Goal: Information Seeking & Learning: Find specific fact

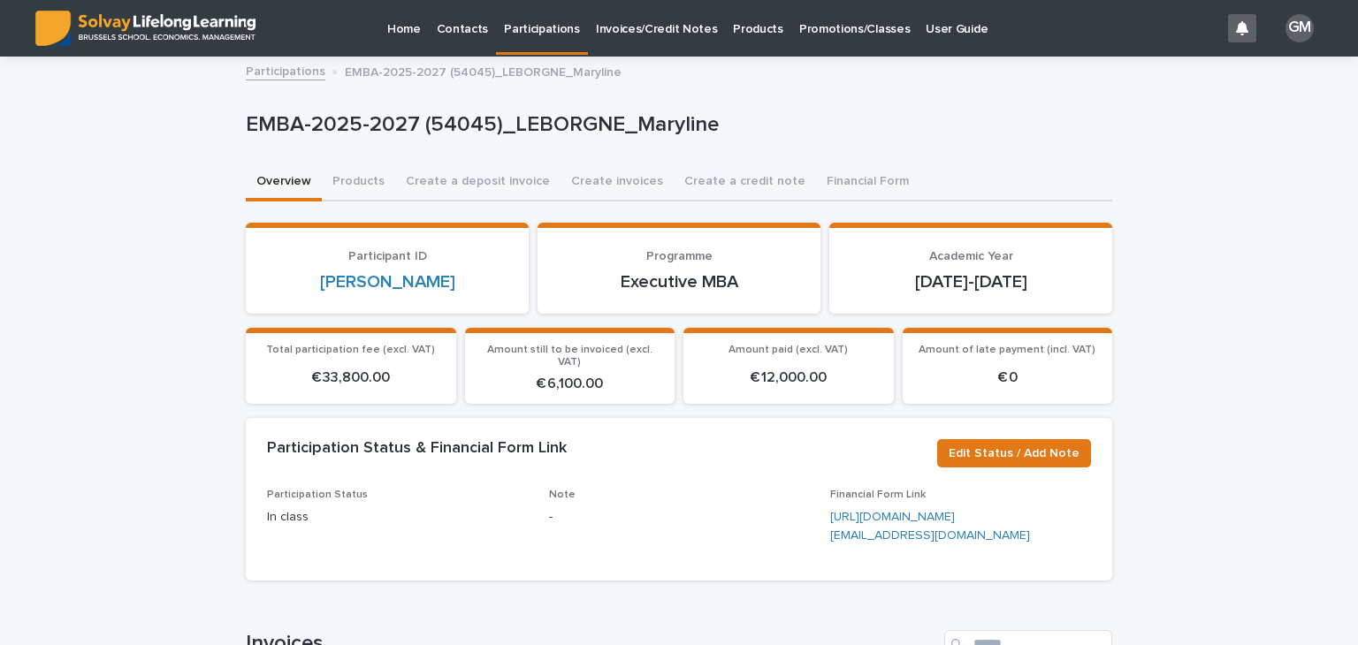
click at [562, 39] on link "Participations" at bounding box center [542, 26] width 92 height 52
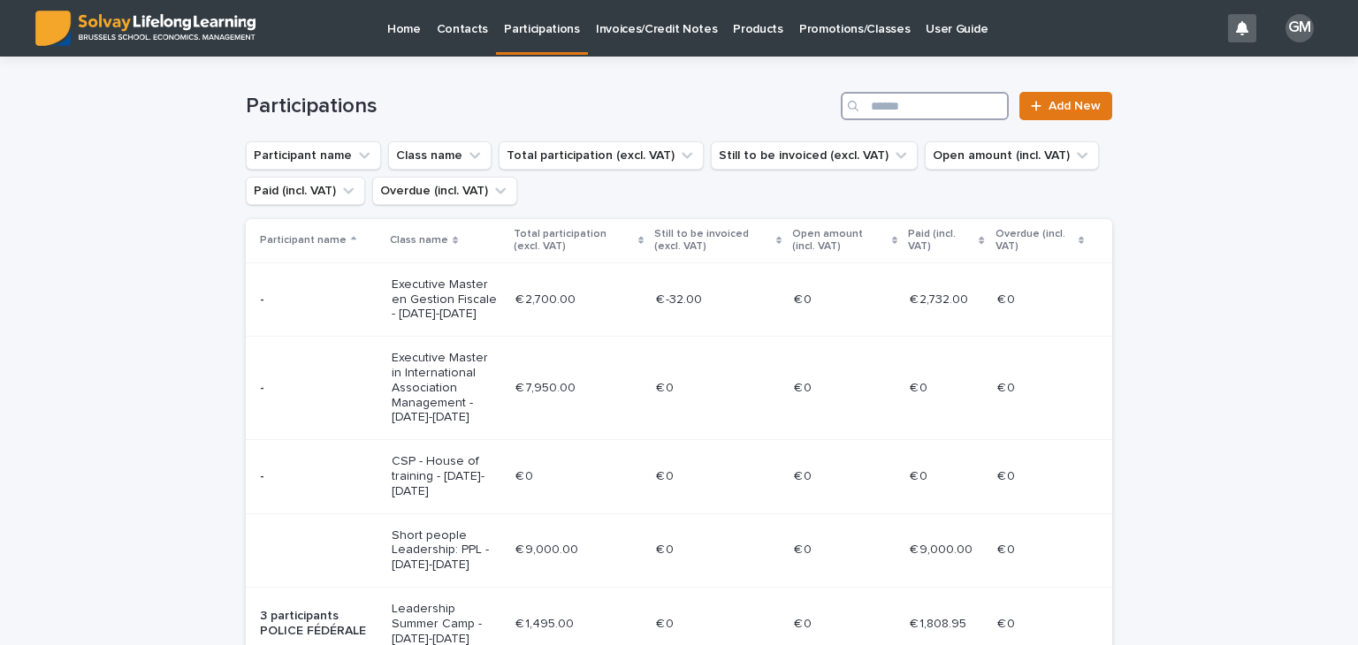
click at [892, 100] on input "Search" at bounding box center [925, 106] width 168 height 28
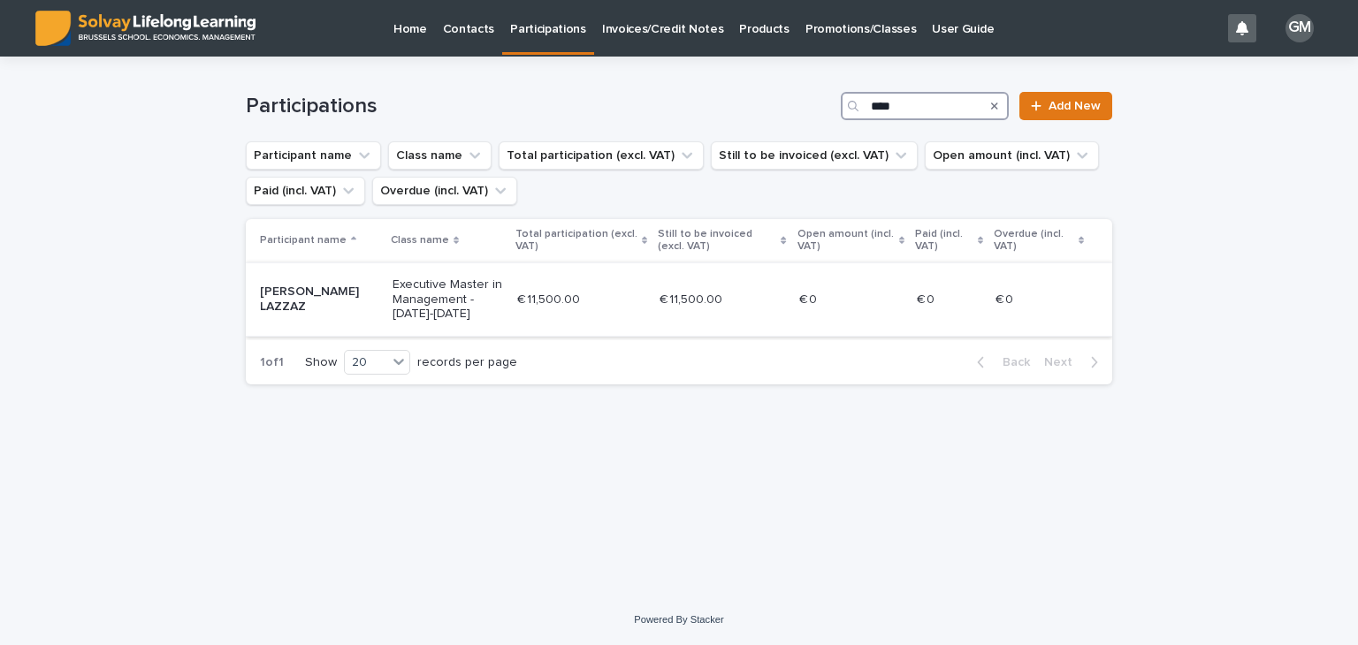
type input "****"
click at [580, 291] on div "€ 11,500.00 € 11,500.00" at bounding box center [581, 300] width 129 height 29
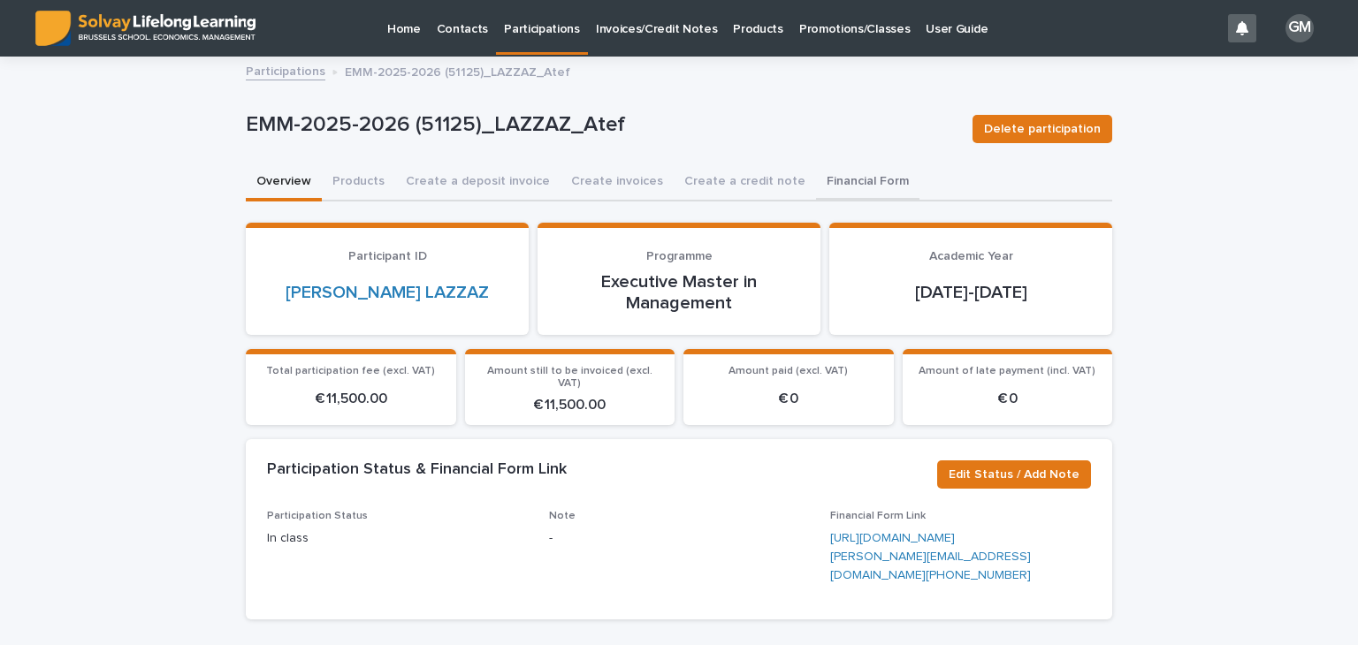
click at [828, 185] on button "Financial Form" at bounding box center [867, 182] width 103 height 37
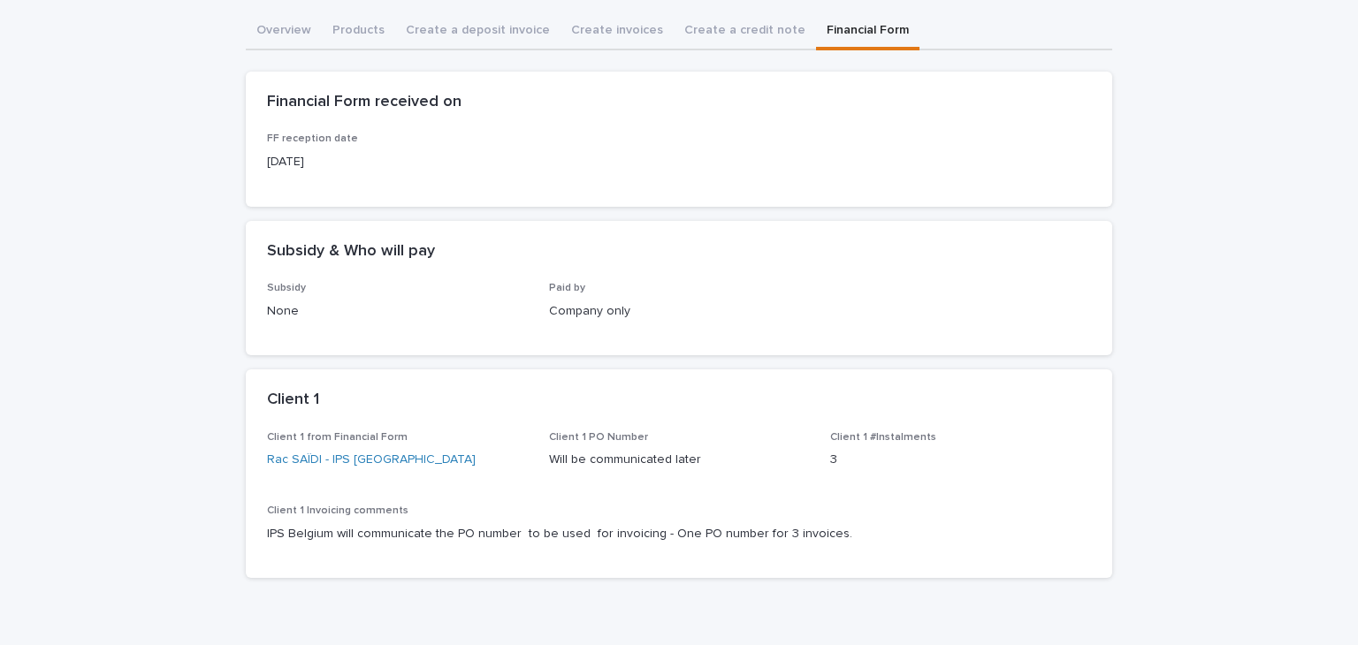
scroll to position [166, 0]
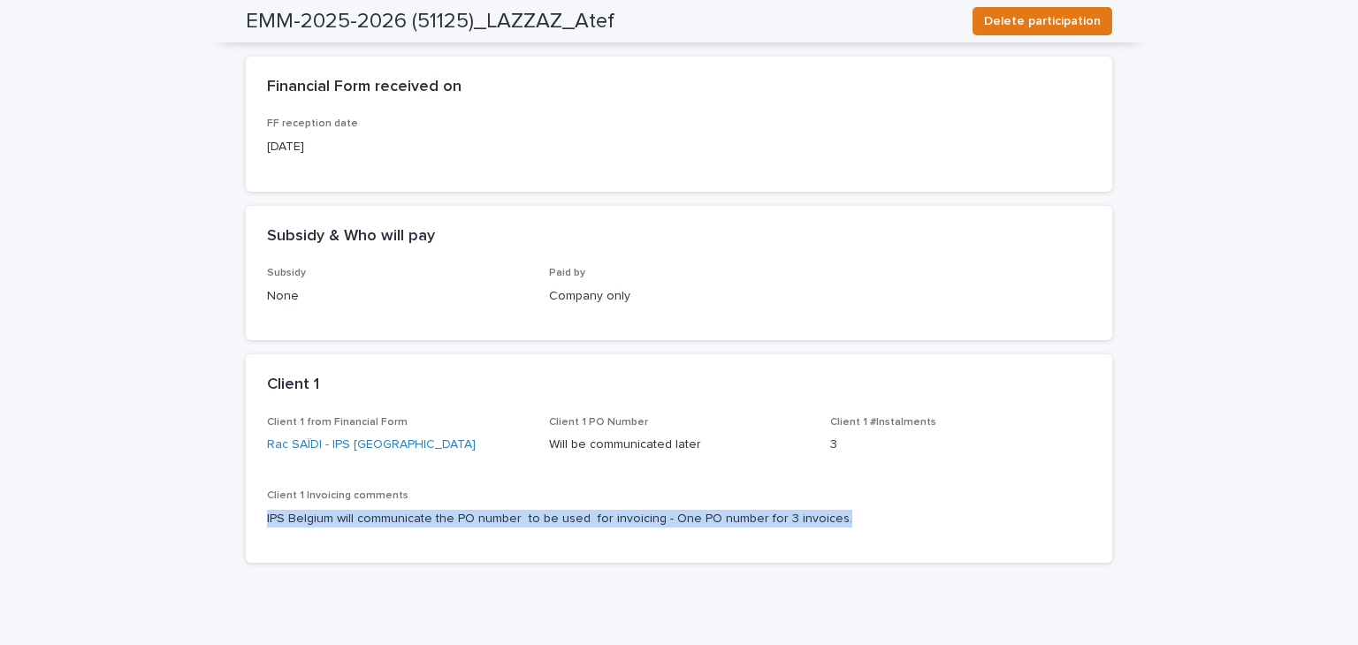
drag, startPoint x: 827, startPoint y: 516, endPoint x: 249, endPoint y: 526, distance: 577.4
click at [249, 526] on div "Client 1 from Financial Form Rac SAÏDI - IPS [GEOGRAPHIC_DATA] Client 1 PO Numb…" at bounding box center [679, 489] width 866 height 147
copy p "IPS Belgium will communicate the PO number to be used for invoicing - One PO nu…"
